Goal: Task Accomplishment & Management: Use online tool/utility

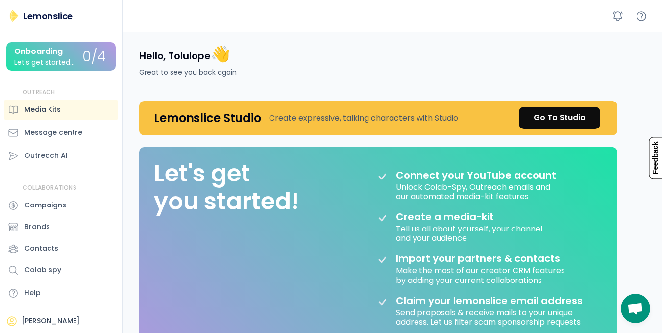
click at [41, 104] on div "Media Kits" at bounding box center [43, 109] width 36 height 10
click at [552, 115] on div "Go To Studio" at bounding box center [560, 118] width 52 height 12
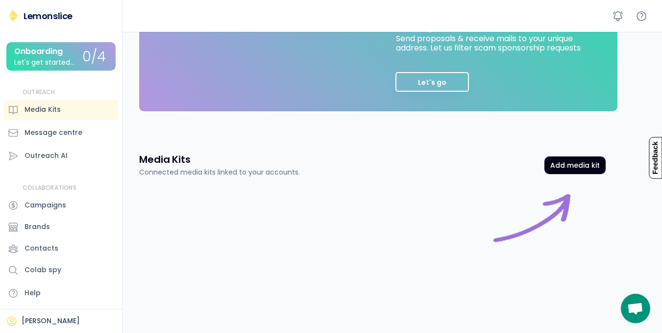
scroll to position [287, 0]
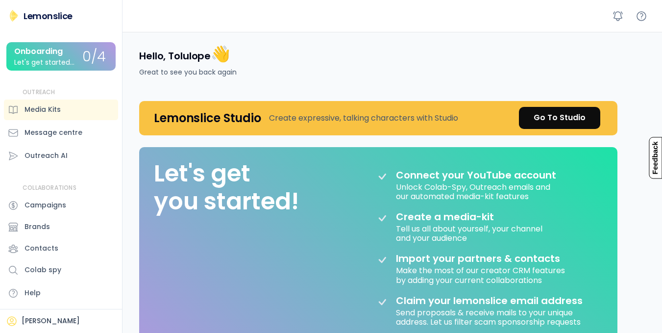
scroll to position [287, 0]
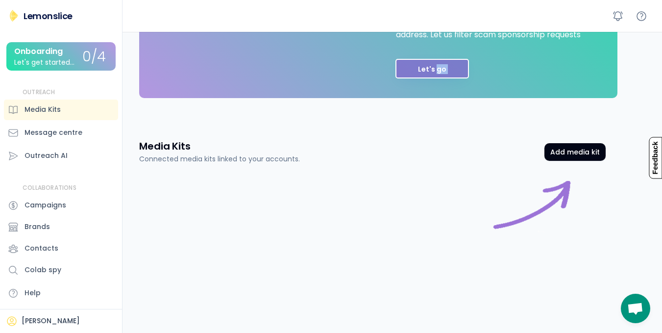
drag, startPoint x: 437, startPoint y: 57, endPoint x: 437, endPoint y: 64, distance: 6.9
click at [437, 64] on button "Let's go" at bounding box center [433, 69] width 74 height 20
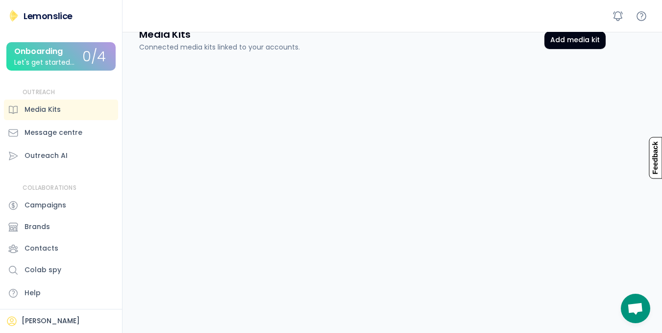
scroll to position [0, 0]
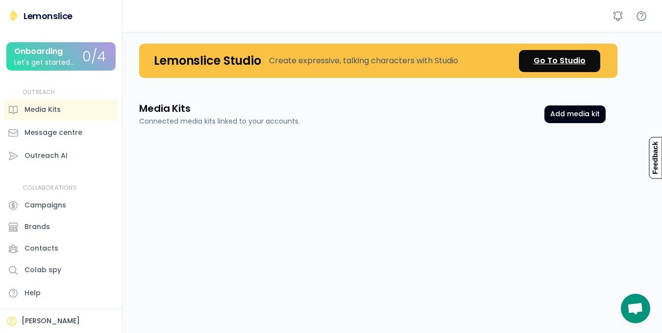
click at [561, 63] on div "Go To Studio" at bounding box center [560, 61] width 52 height 12
